Goal: Transaction & Acquisition: Book appointment/travel/reservation

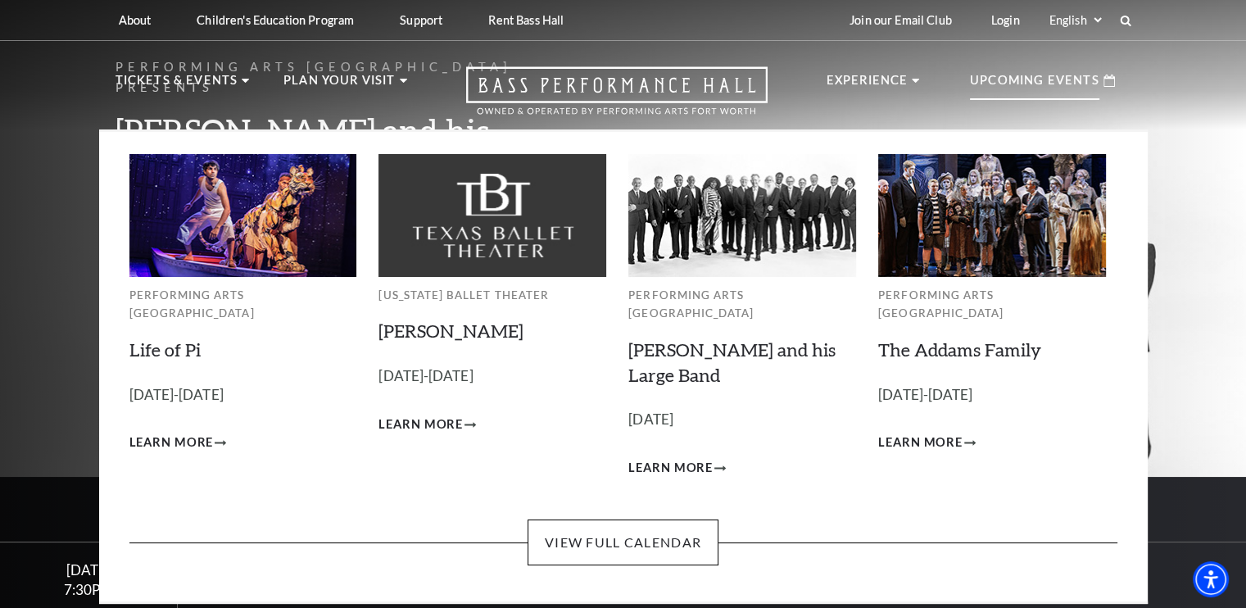
click at [1046, 93] on p "Upcoming Events" at bounding box center [1034, 84] width 129 height 29
click at [726, 234] on img at bounding box center [743, 215] width 228 height 122
click at [724, 350] on h3 "Lyle Lovett and his Large Band Empty heading" at bounding box center [743, 363] width 228 height 51
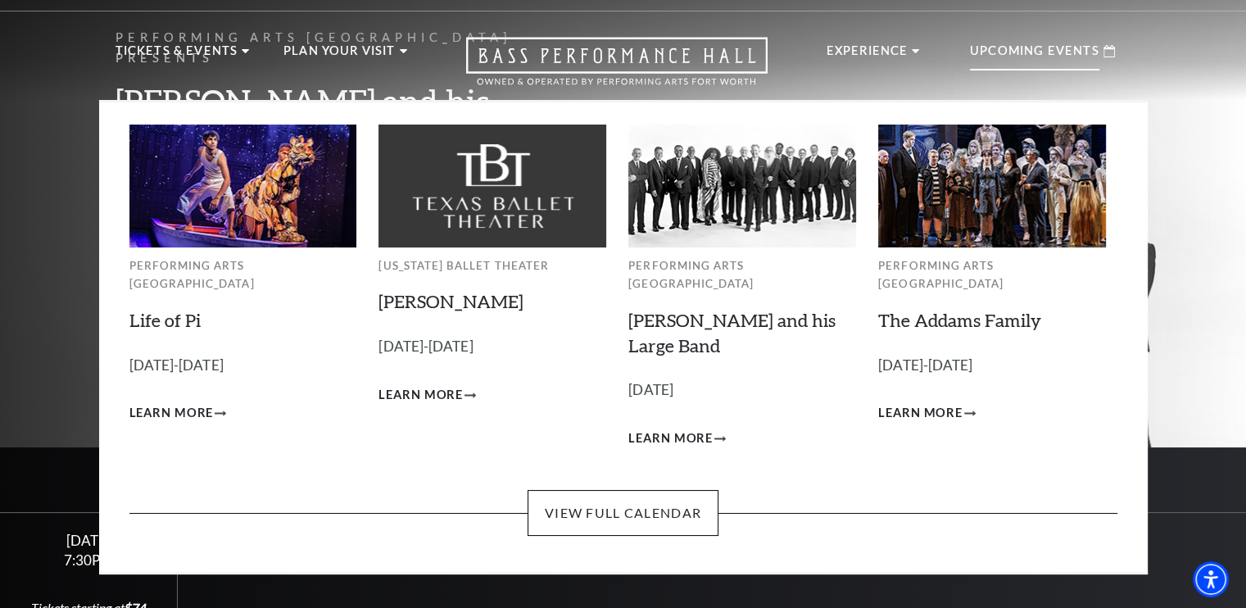
scroll to position [29, 0]
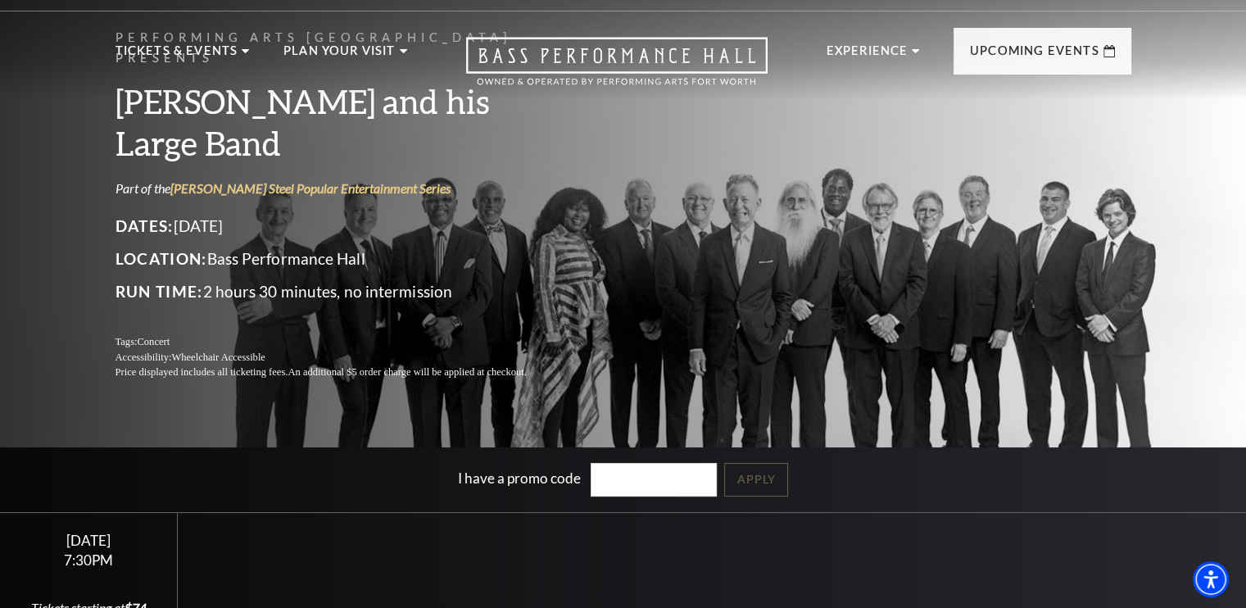
click at [1241, 23] on header "About Performing Arts Fort Worth Bass Performance Hall Maddox Muse Center Resid…" at bounding box center [623, 35] width 1246 height 129
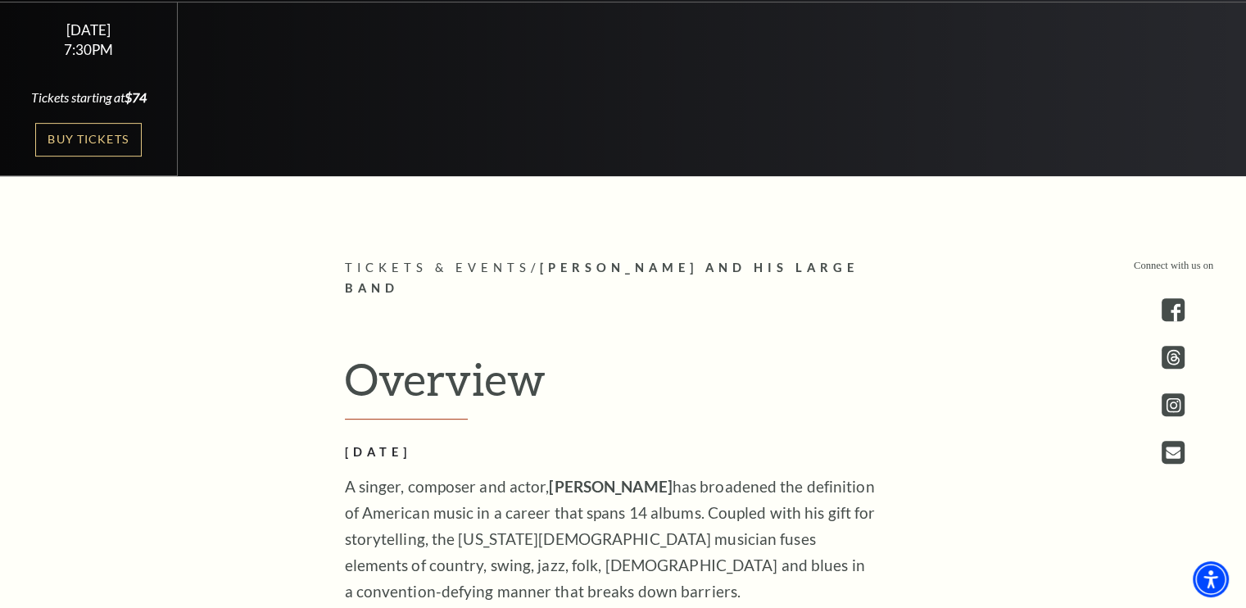
scroll to position [507, 0]
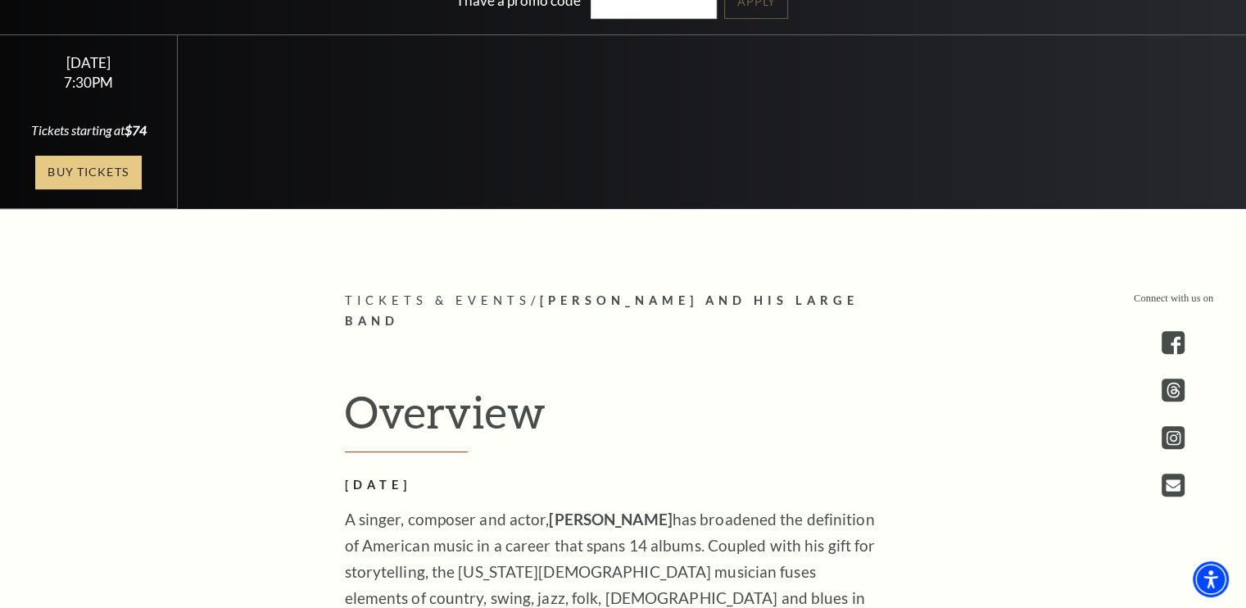
click at [98, 184] on link "Buy Tickets" at bounding box center [88, 173] width 107 height 34
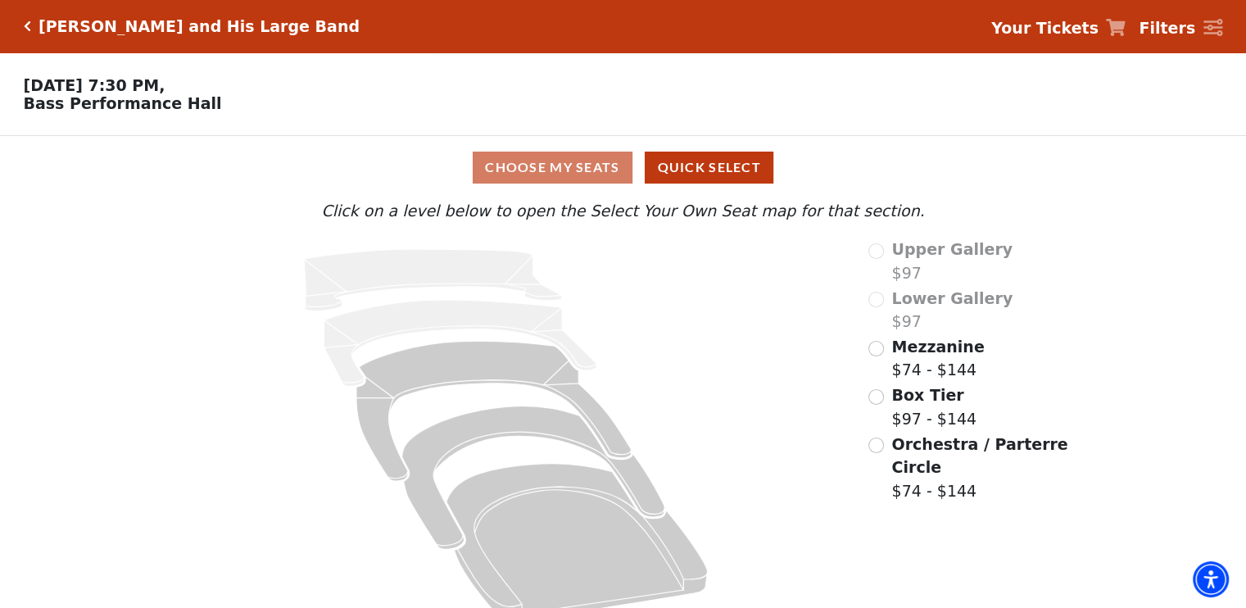
click at [105, 182] on div "Choose My Seats Quick Select Current Level Click on a level below to open the S…" at bounding box center [623, 384] width 1246 height 497
click at [450, 195] on div "Choose My Seats Quick Select" at bounding box center [623, 167] width 935 height 63
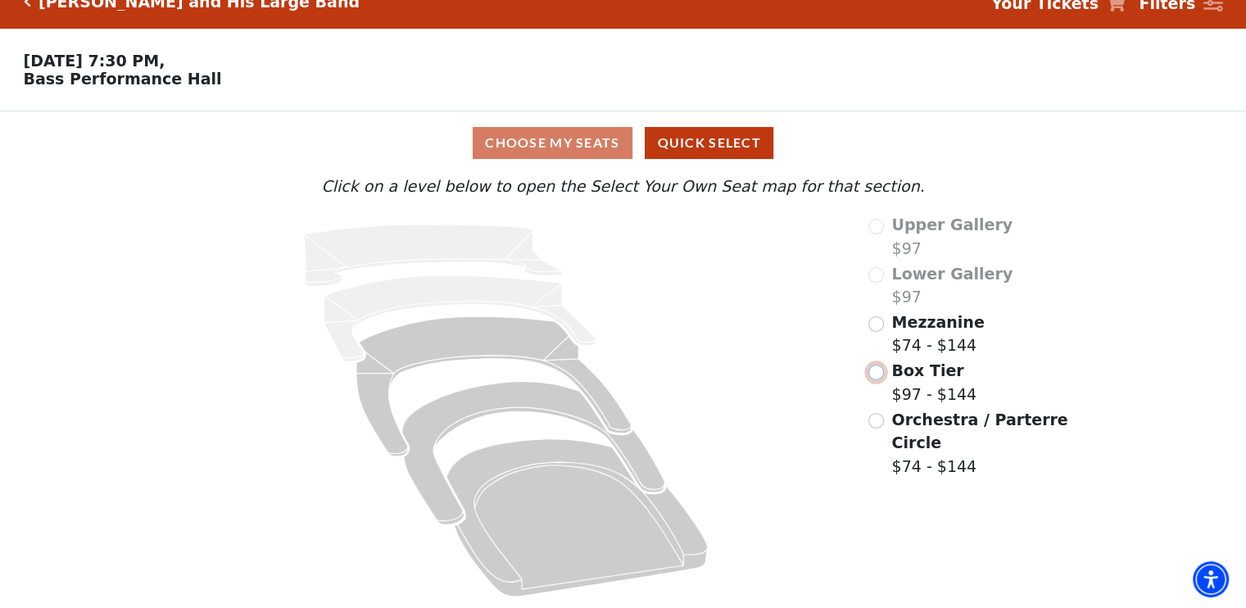
click at [879, 374] on input "Box Tier$97 - $144\a" at bounding box center [877, 373] width 16 height 16
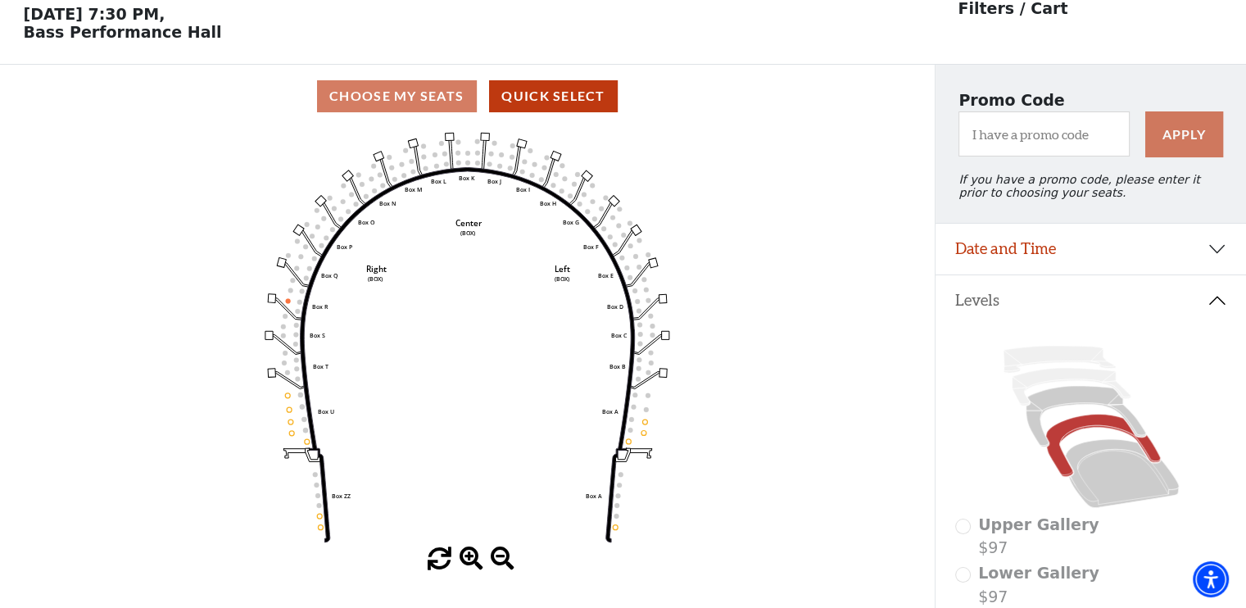
scroll to position [75, 0]
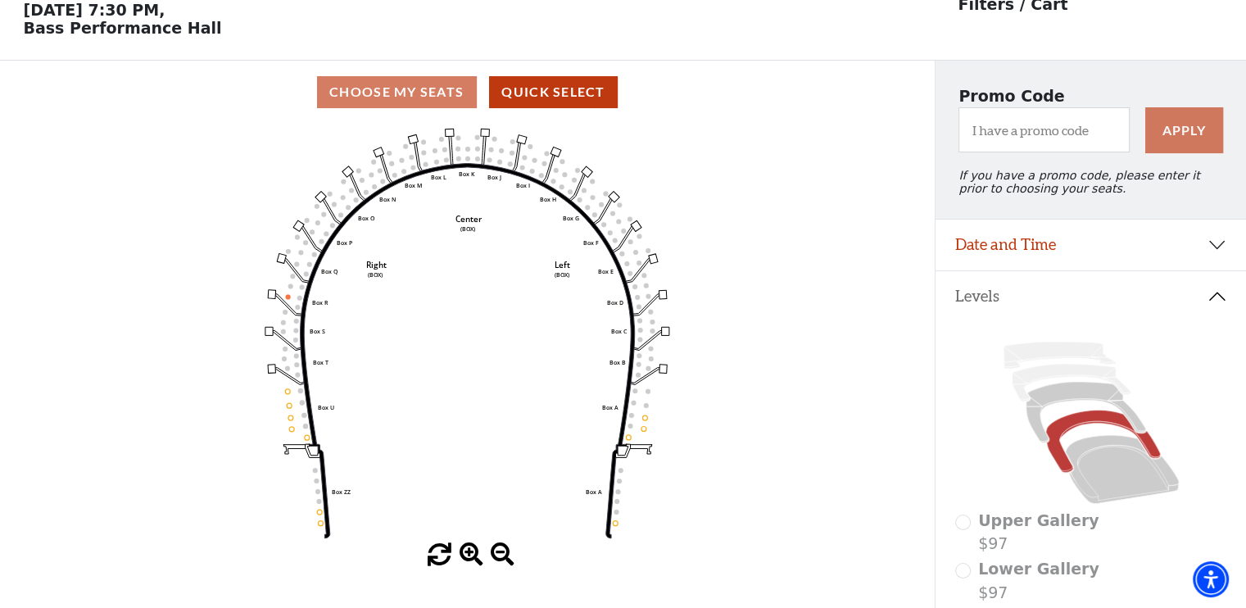
click at [617, 474] on icon "Left (BOX) Right (BOX) Center (BOX) Box ZZ Box U Box T Box S Box R Box Q Box P …" at bounding box center [468, 334] width 842 height 420
click at [617, 488] on icon "Left (BOX) Right (BOX) Center (BOX) Box ZZ Box U Box T Box S Box R Box Q Box P …" at bounding box center [468, 334] width 842 height 420
click at [291, 429] on icon "Left (BOX) Right (BOX) Center (BOX) Box ZZ Box U Box T Box S Box R Box Q Box P …" at bounding box center [468, 334] width 842 height 420
click at [288, 432] on icon "Left (BOX) Right (BOX) Center (BOX) Box ZZ Box U Box T Box S Box R Box Q Box P …" at bounding box center [468, 334] width 842 height 420
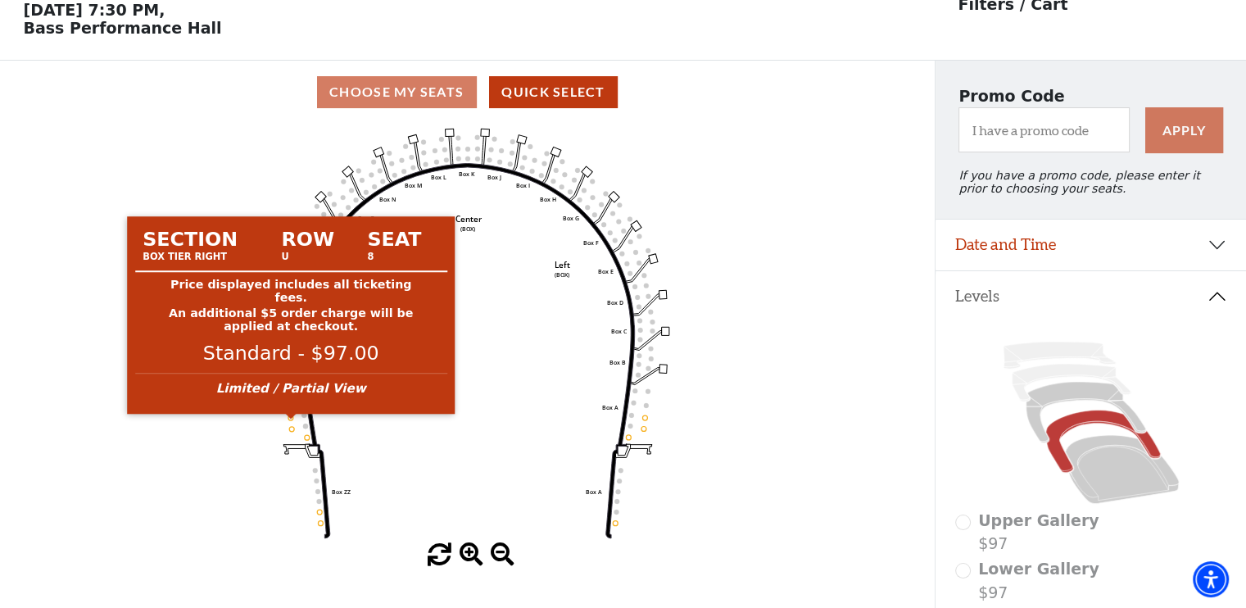
click at [292, 420] on circle at bounding box center [290, 417] width 5 height 5
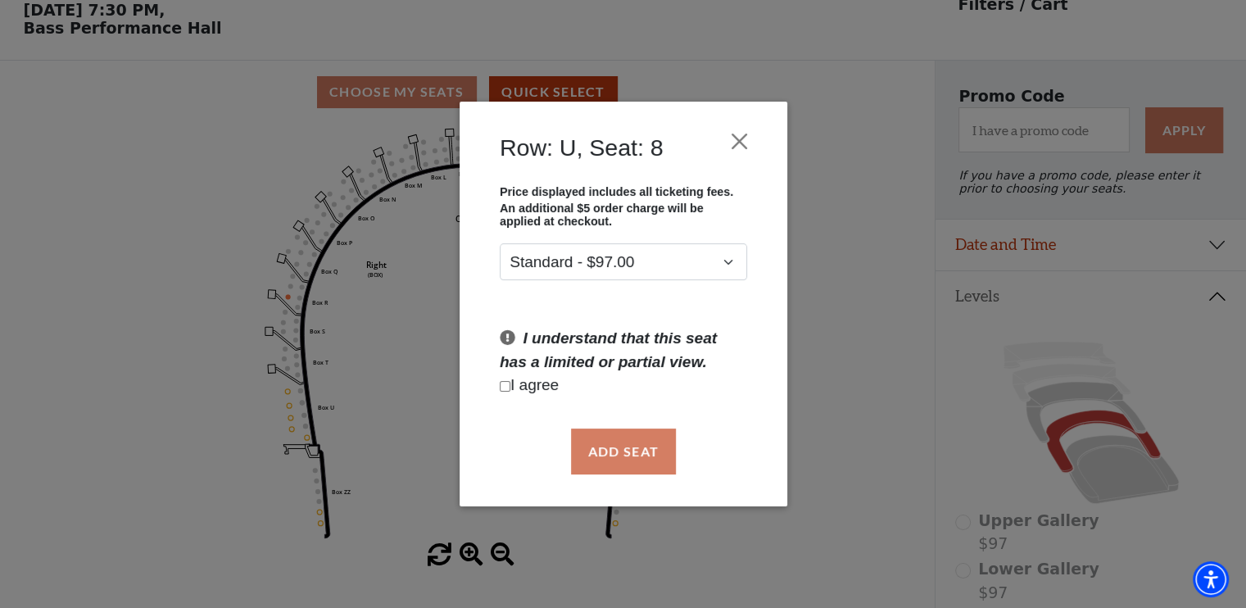
click at [293, 430] on div "Row: U, Seat: 8 Price displayed includes all ticketing fees. An additional $5 o…" at bounding box center [623, 304] width 1246 height 608
click at [736, 137] on button "Close" at bounding box center [739, 140] width 31 height 31
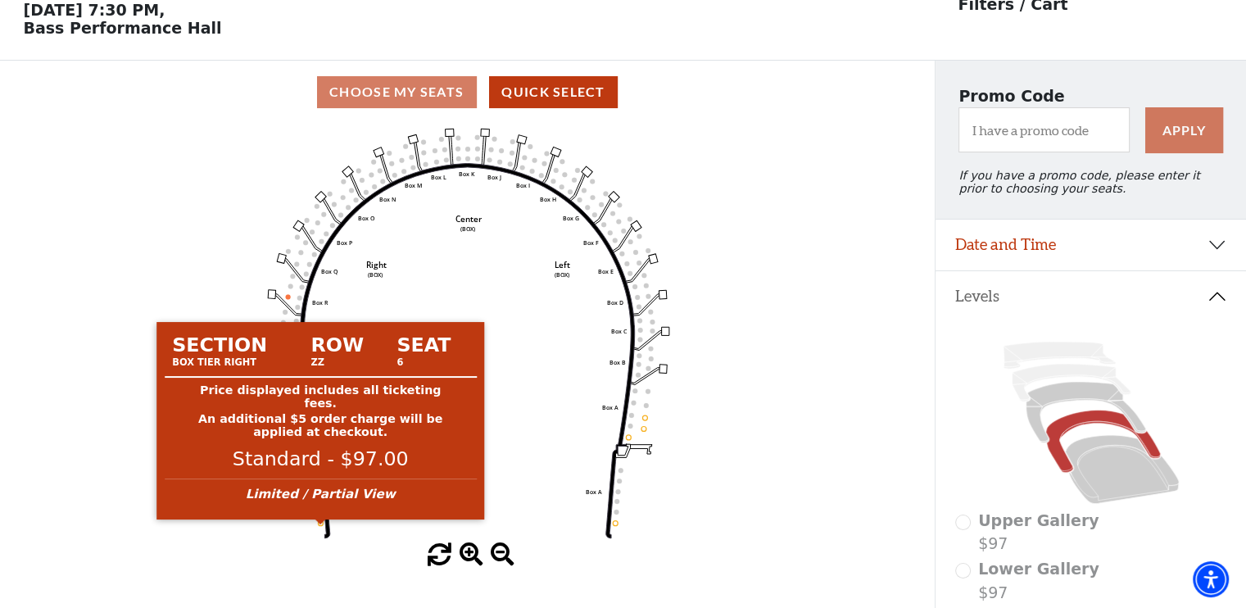
click at [321, 525] on circle at bounding box center [320, 522] width 5 height 5
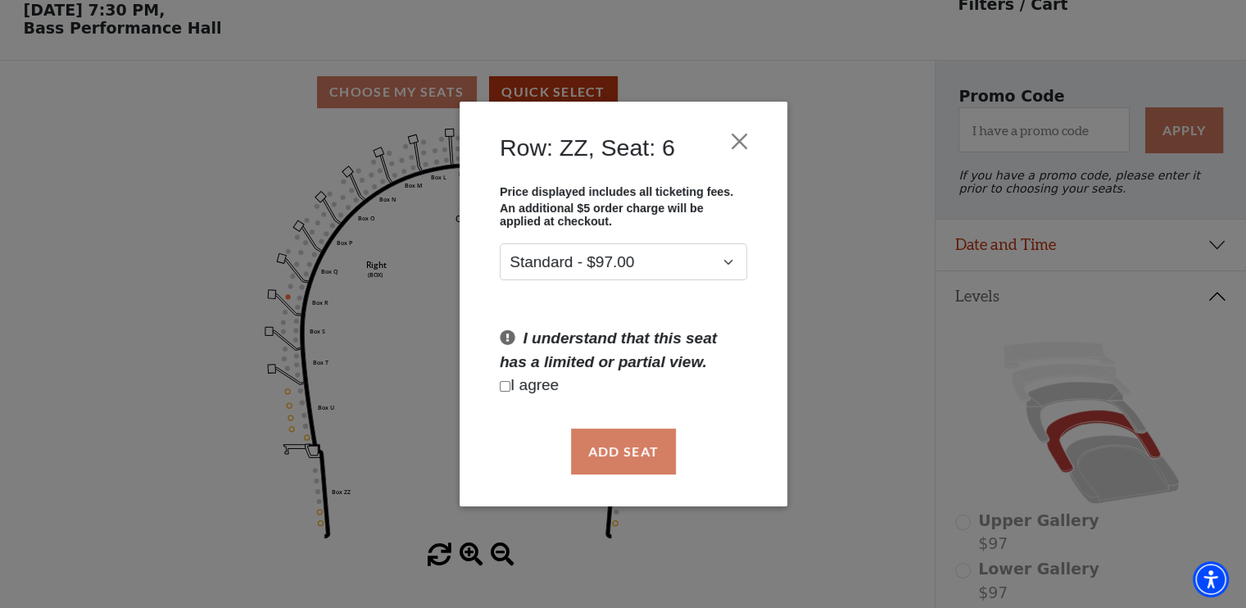
click at [322, 517] on div "Row: ZZ, Seat: 6 Price displayed includes all ticketing fees. An additional $5 …" at bounding box center [623, 304] width 1246 height 608
click at [320, 515] on div "Row: ZZ, Seat: 6 Price displayed includes all ticketing fees. An additional $5 …" at bounding box center [623, 304] width 1246 height 608
click at [740, 142] on button "Close" at bounding box center [739, 140] width 31 height 31
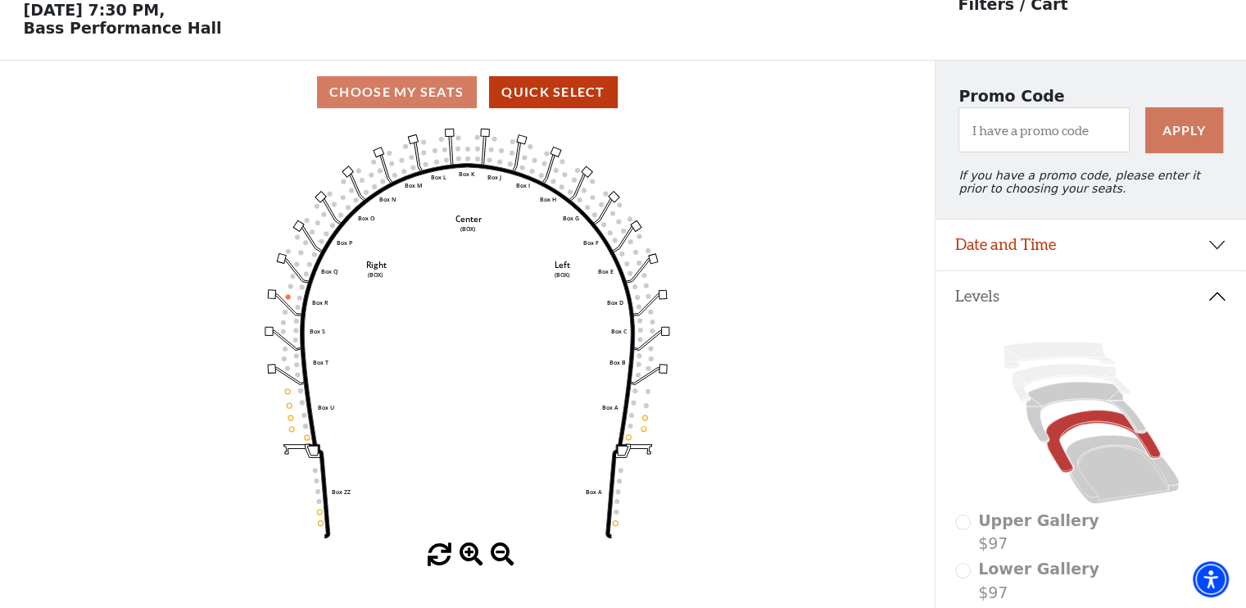
click at [294, 432] on use "Seat Selected" at bounding box center [292, 429] width 6 height 6
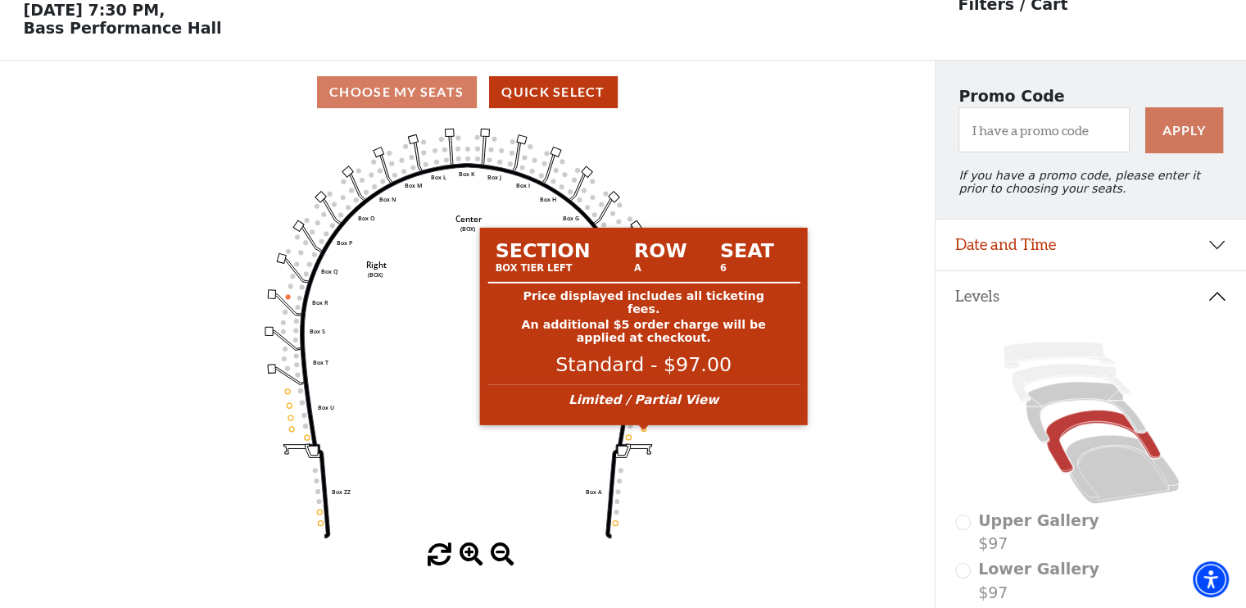
click at [643, 431] on circle at bounding box center [644, 428] width 5 height 5
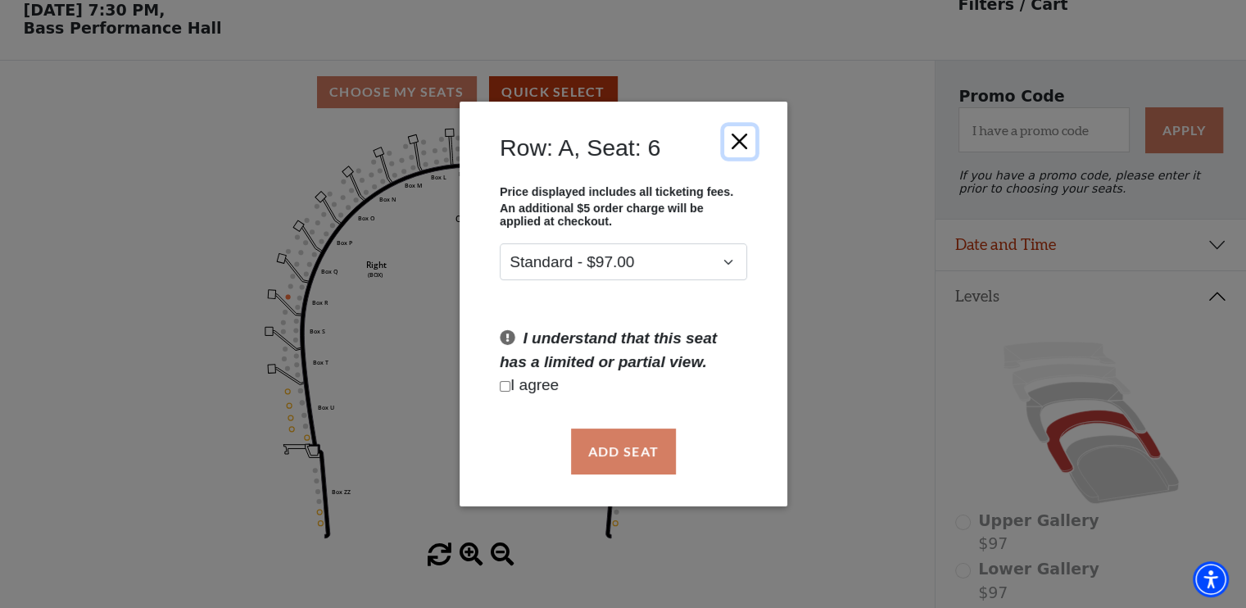
click at [735, 132] on button "Close" at bounding box center [739, 140] width 31 height 31
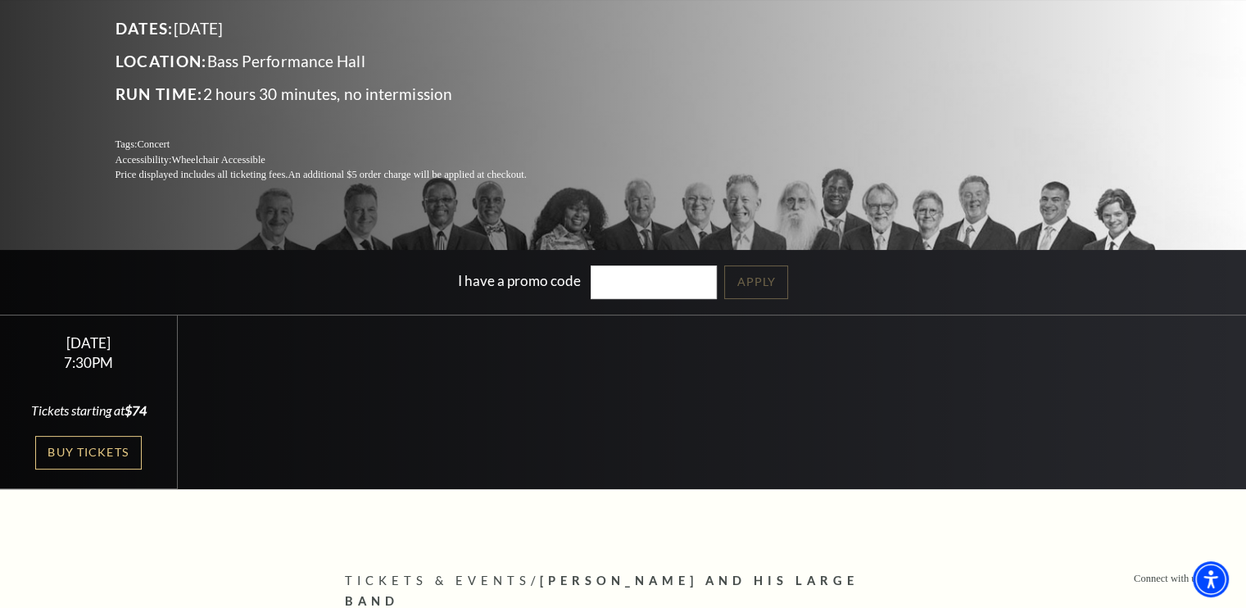
scroll to position [230, 0]
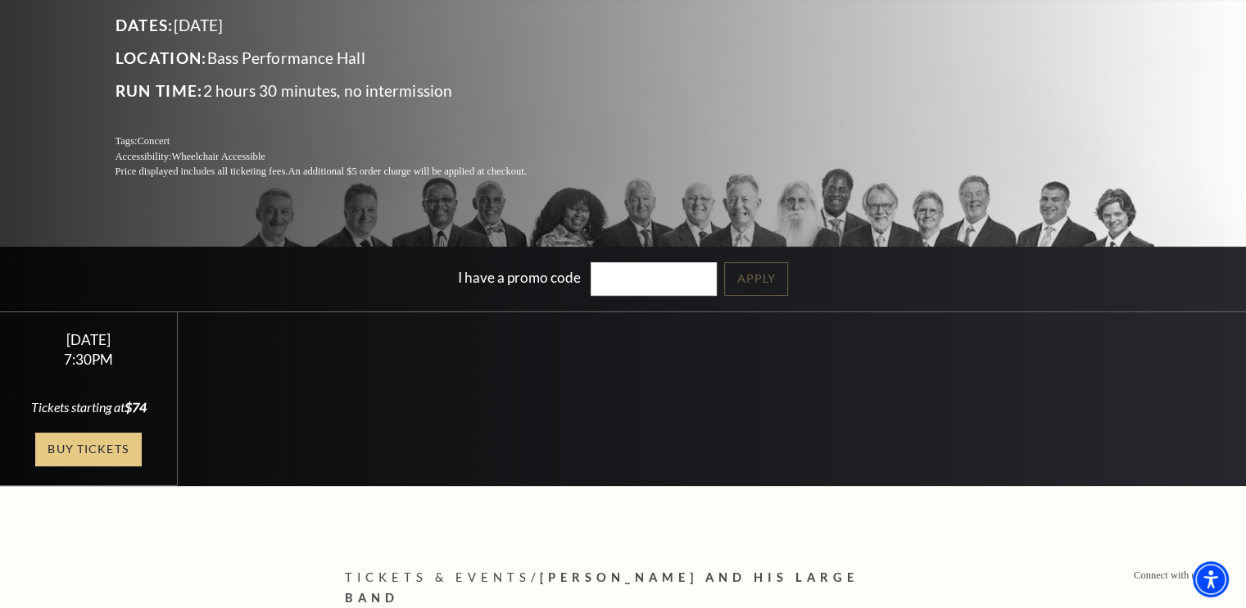
click at [105, 454] on link "Buy Tickets" at bounding box center [88, 450] width 107 height 34
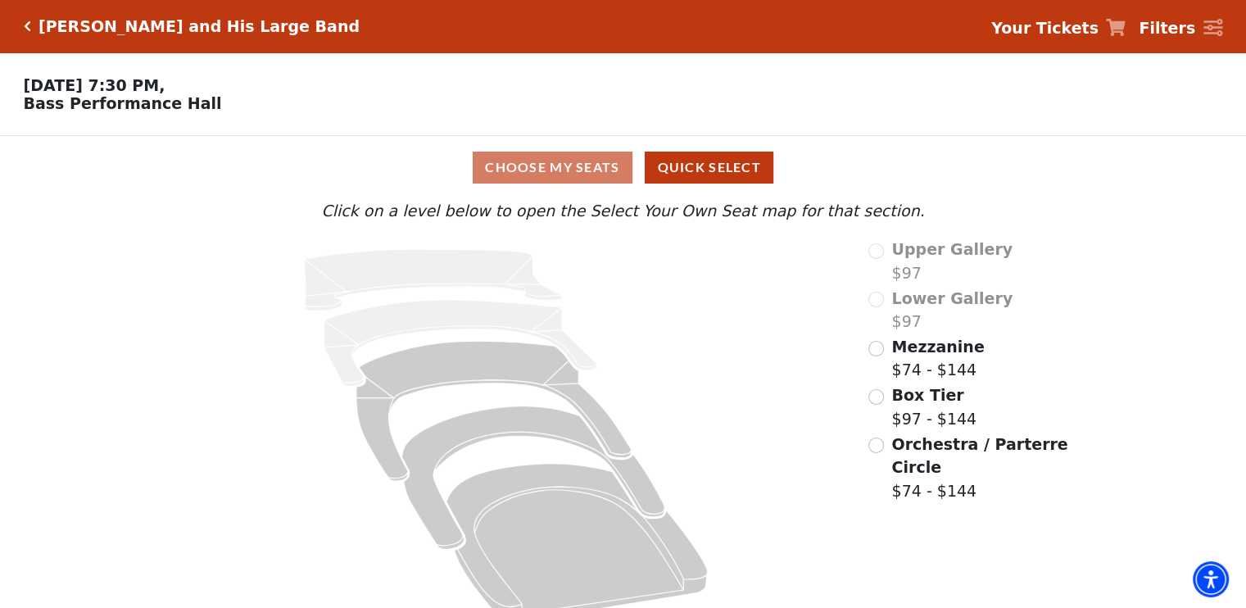
scroll to position [29, 0]
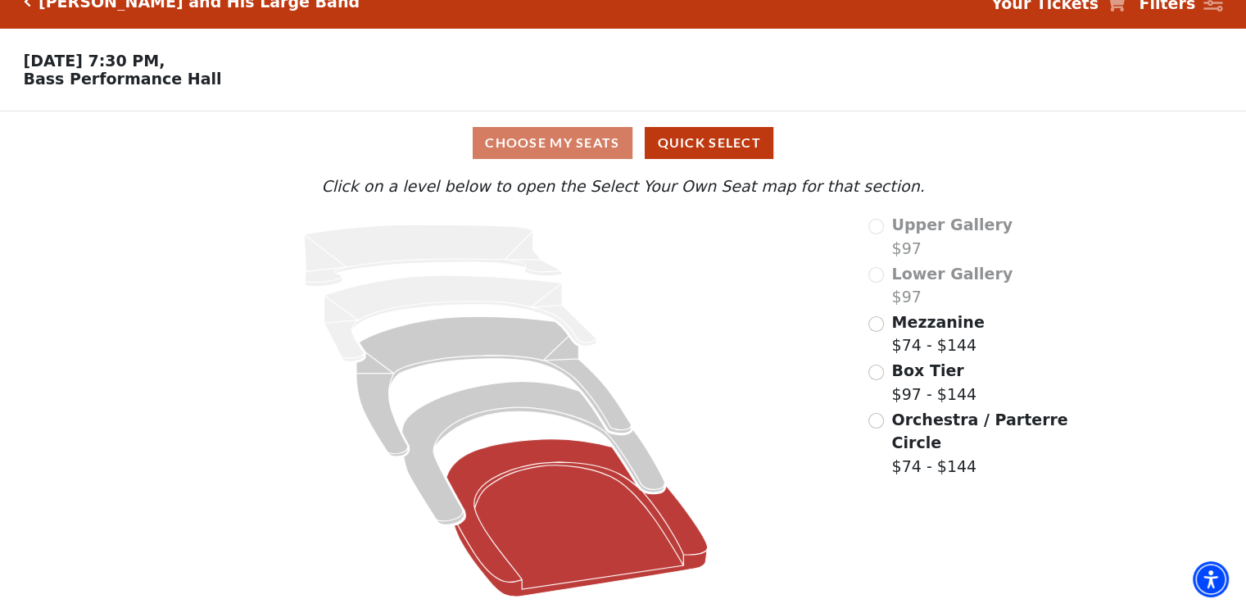
click at [645, 504] on icon at bounding box center [577, 517] width 261 height 157
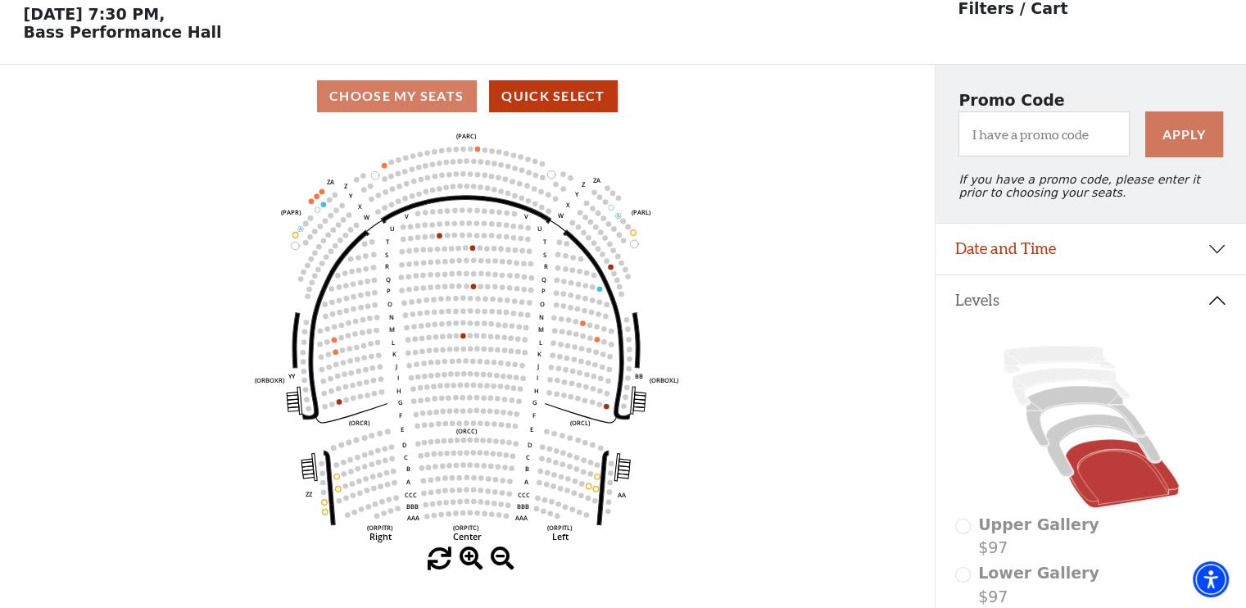
scroll to position [75, 0]
